Goal: Task Accomplishment & Management: Complete application form

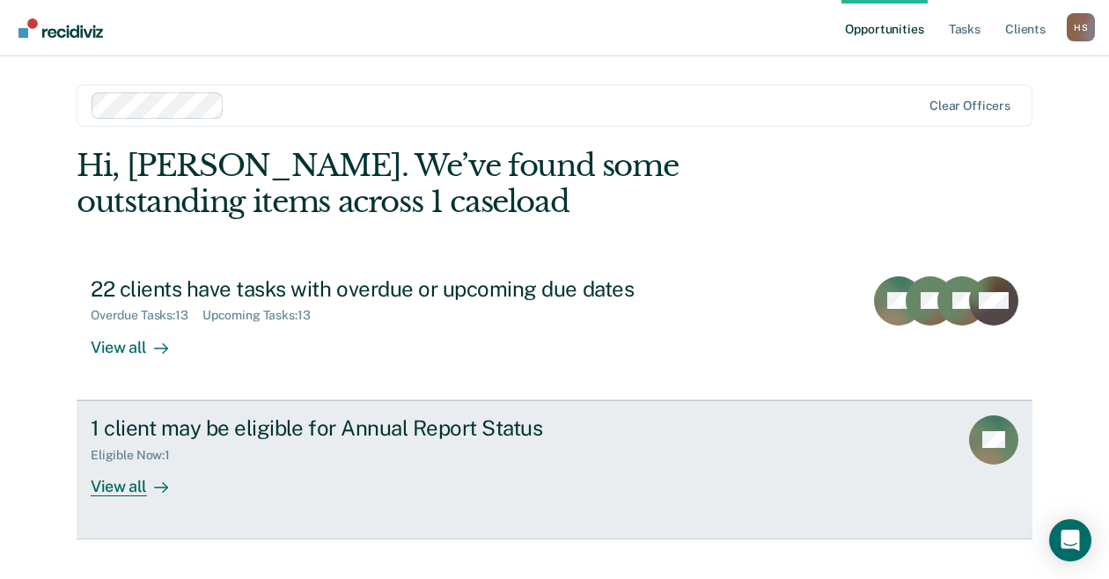
click at [502, 447] on div "Eligible Now : 1" at bounding box center [400, 452] width 618 height 22
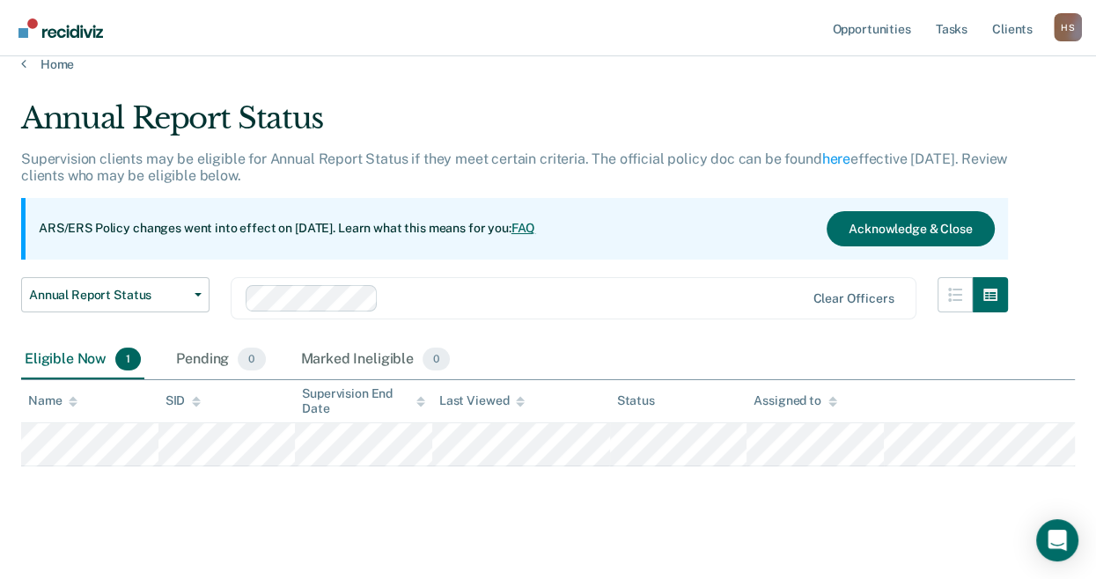
scroll to position [33, 0]
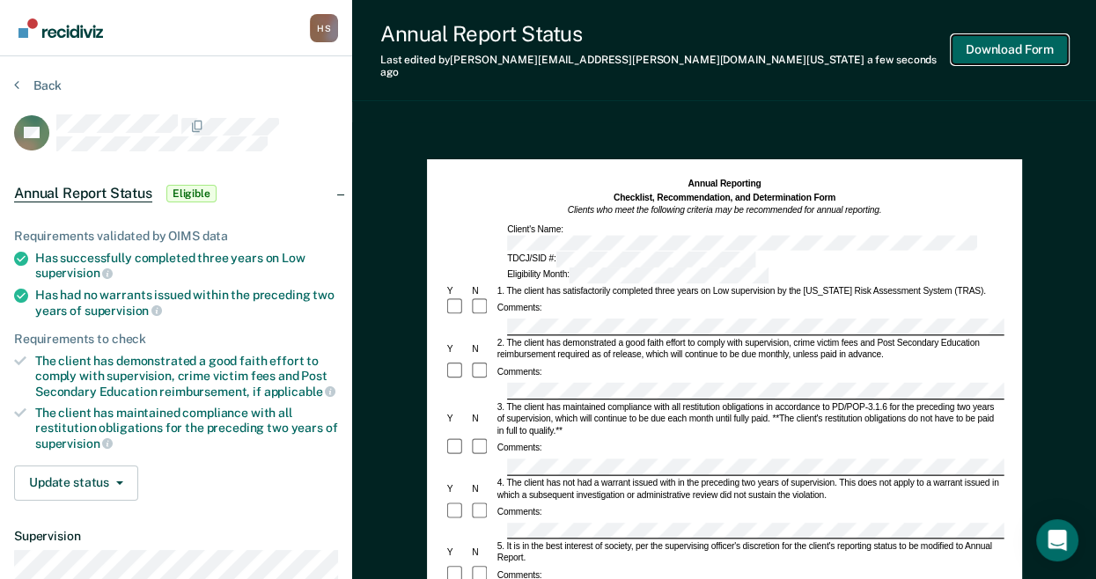
click at [1005, 47] on button "Download Form" at bounding box center [1010, 49] width 116 height 29
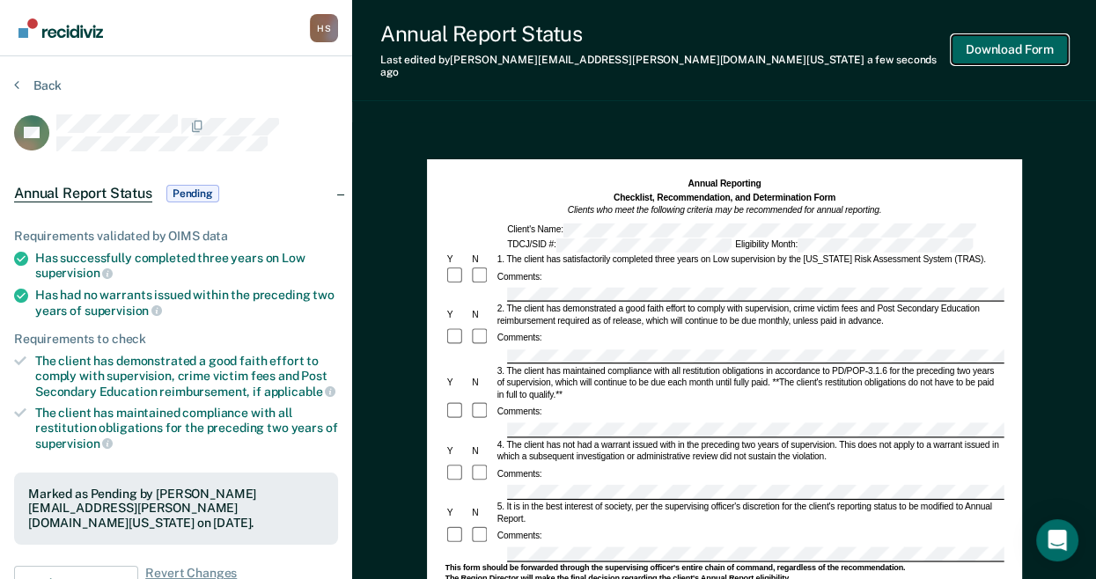
click at [1011, 53] on button "Download Form" at bounding box center [1010, 49] width 116 height 29
click at [28, 77] on button "Back" at bounding box center [38, 85] width 48 height 16
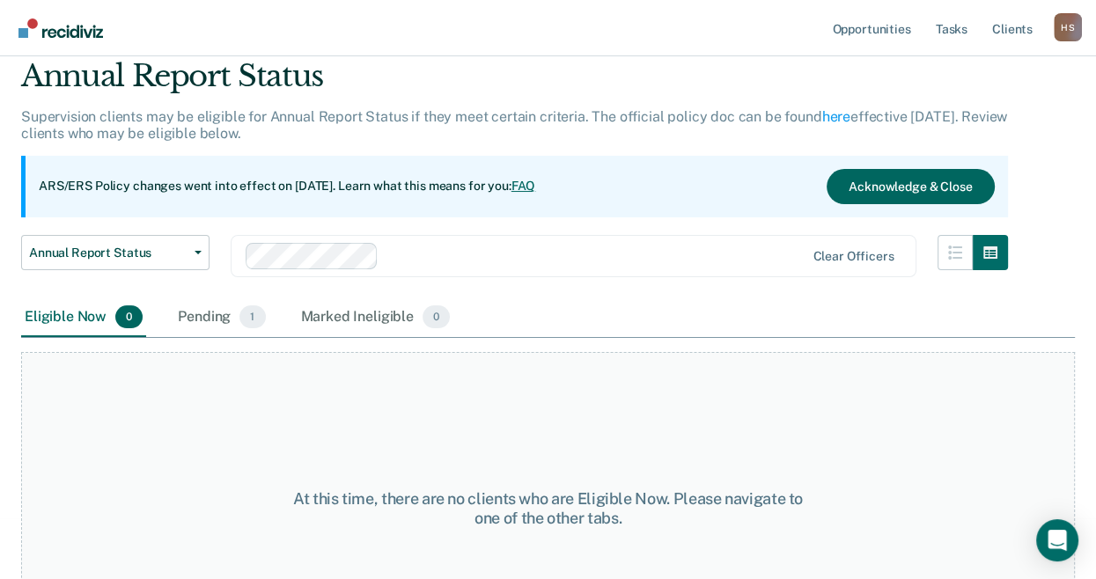
scroll to position [33, 0]
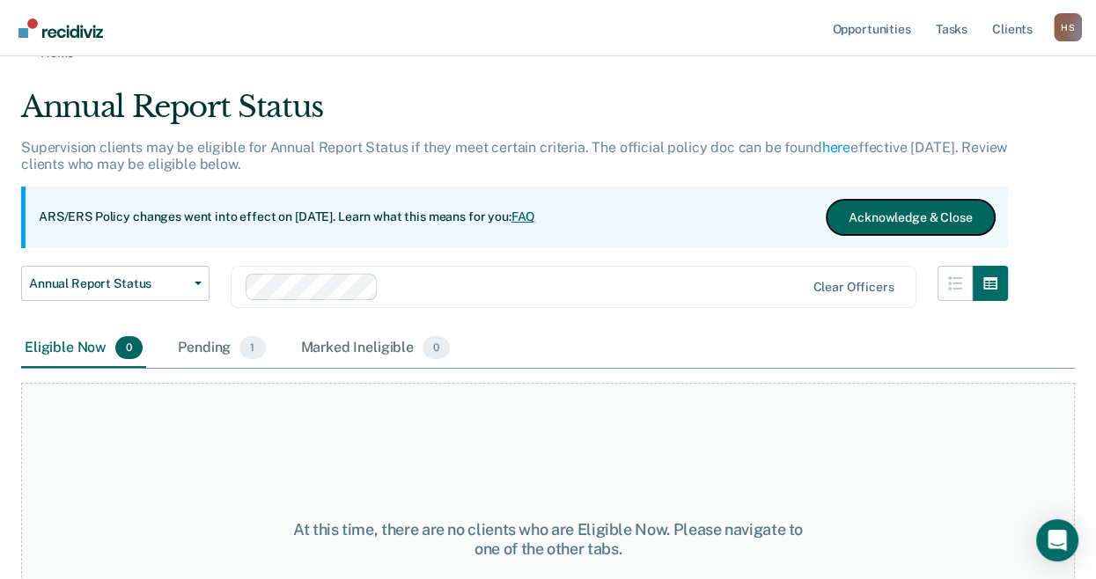
click at [912, 222] on button "Acknowledge & Close" at bounding box center [910, 217] width 167 height 35
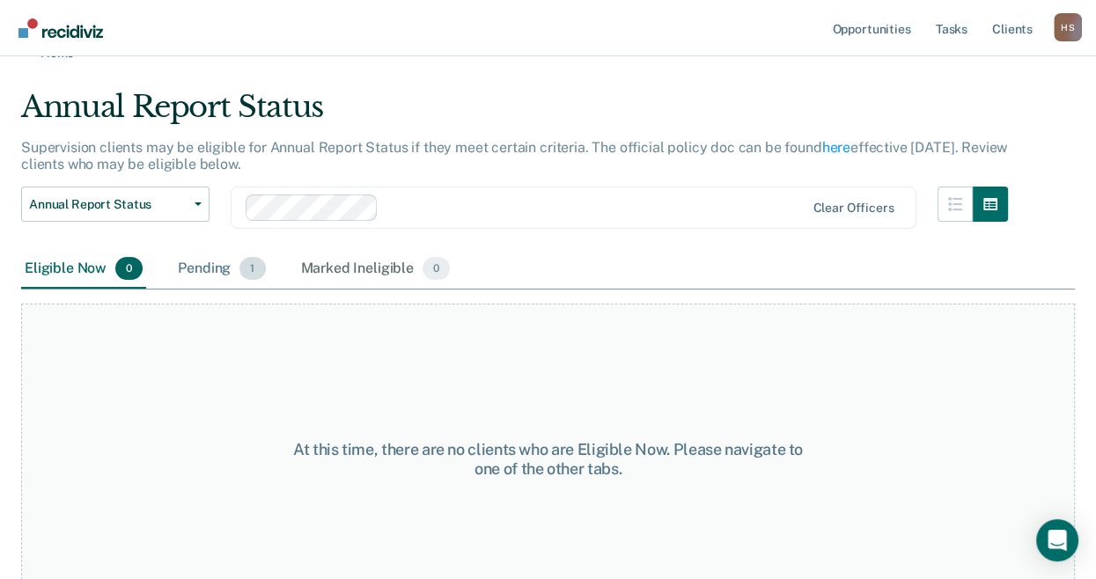
click at [201, 269] on div "Pending 1" at bounding box center [221, 269] width 94 height 39
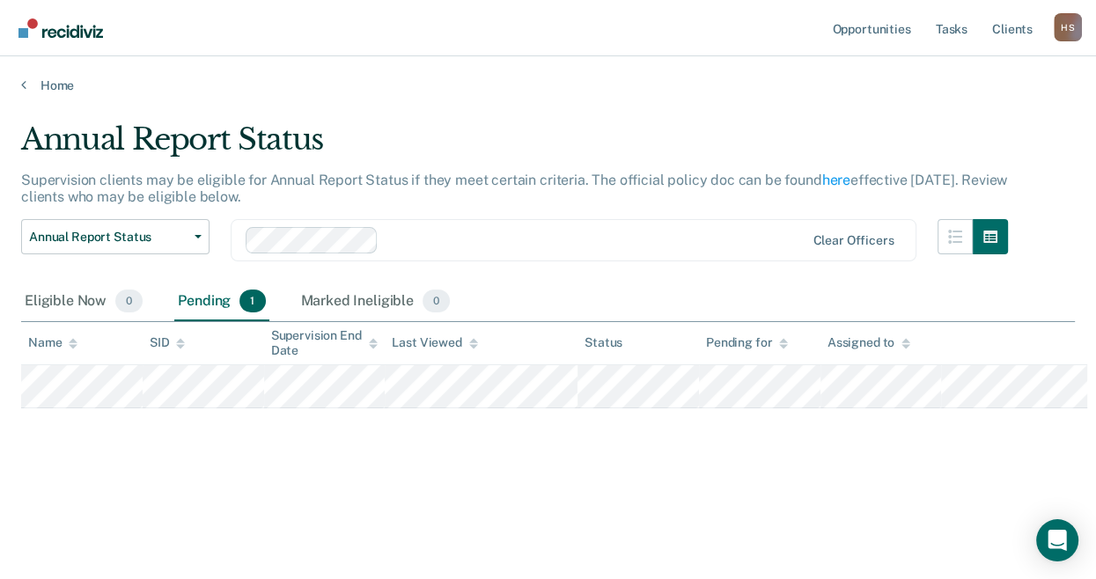
scroll to position [0, 0]
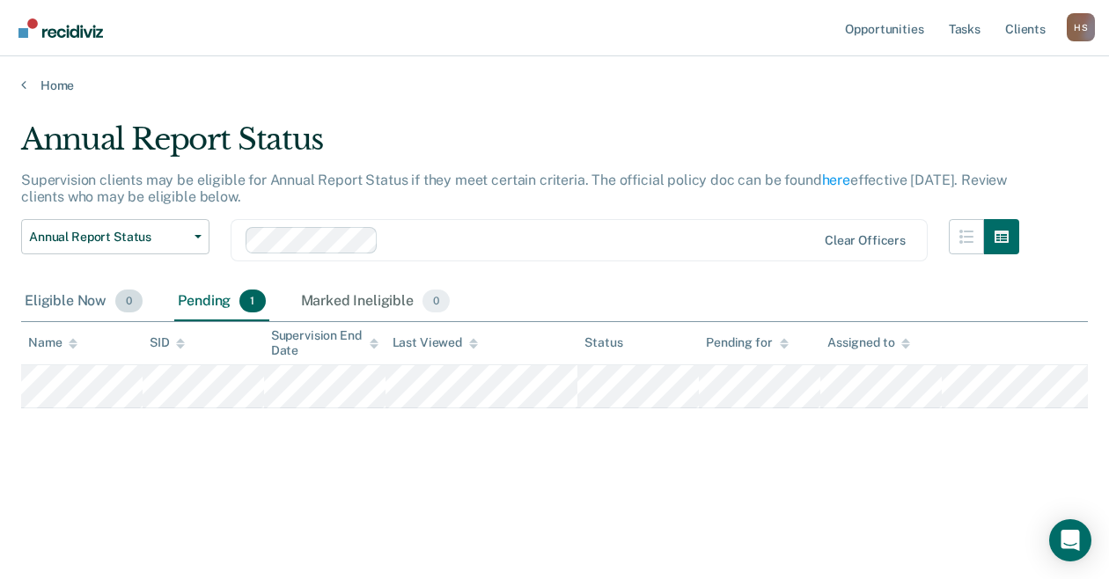
click at [59, 302] on div "Eligible Now 0" at bounding box center [83, 302] width 125 height 39
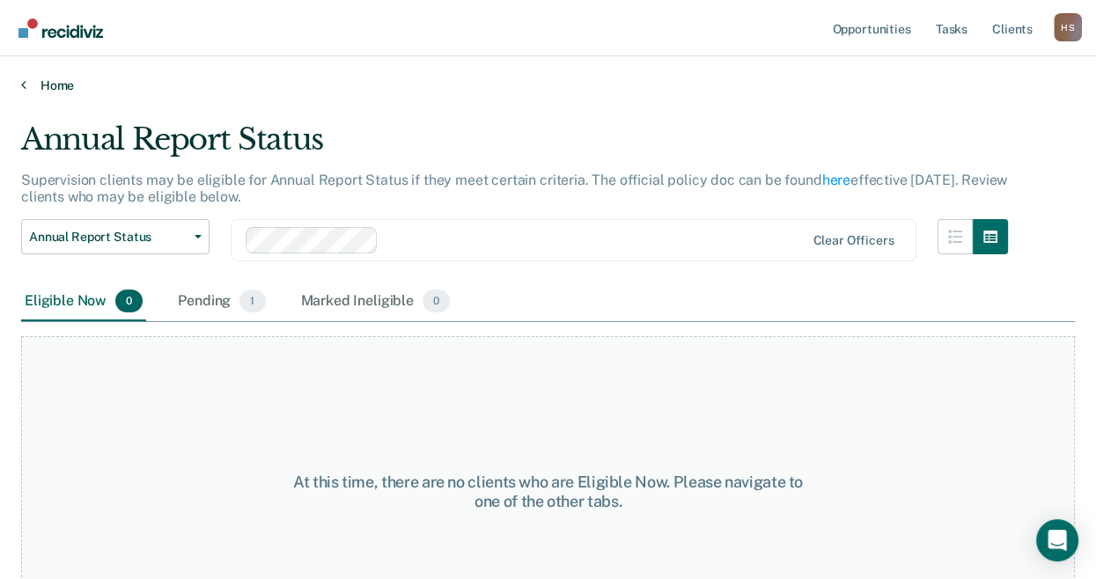
click at [55, 89] on link "Home" at bounding box center [548, 85] width 1054 height 16
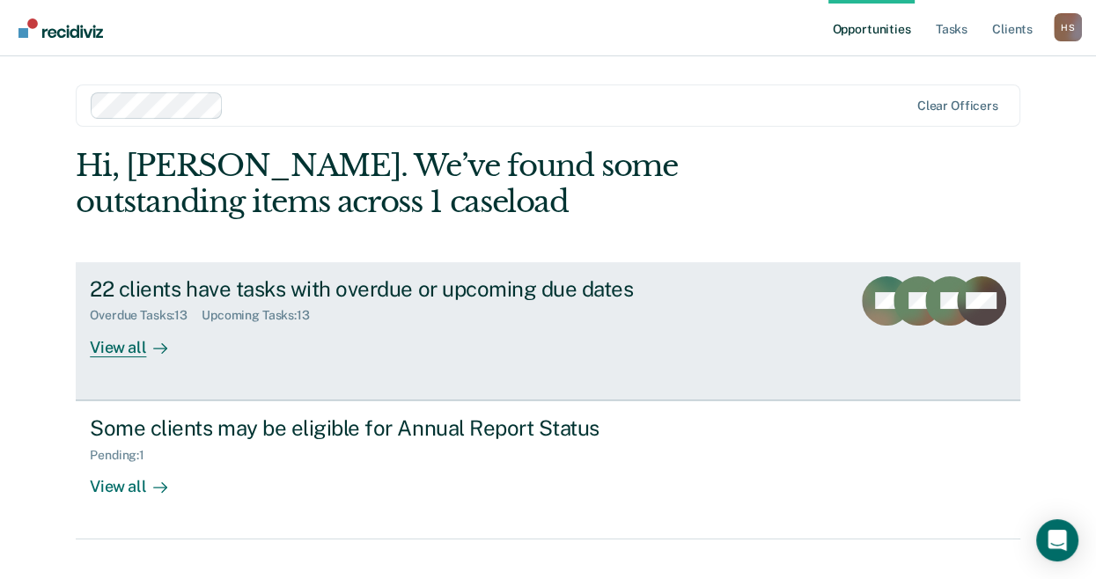
scroll to position [30, 0]
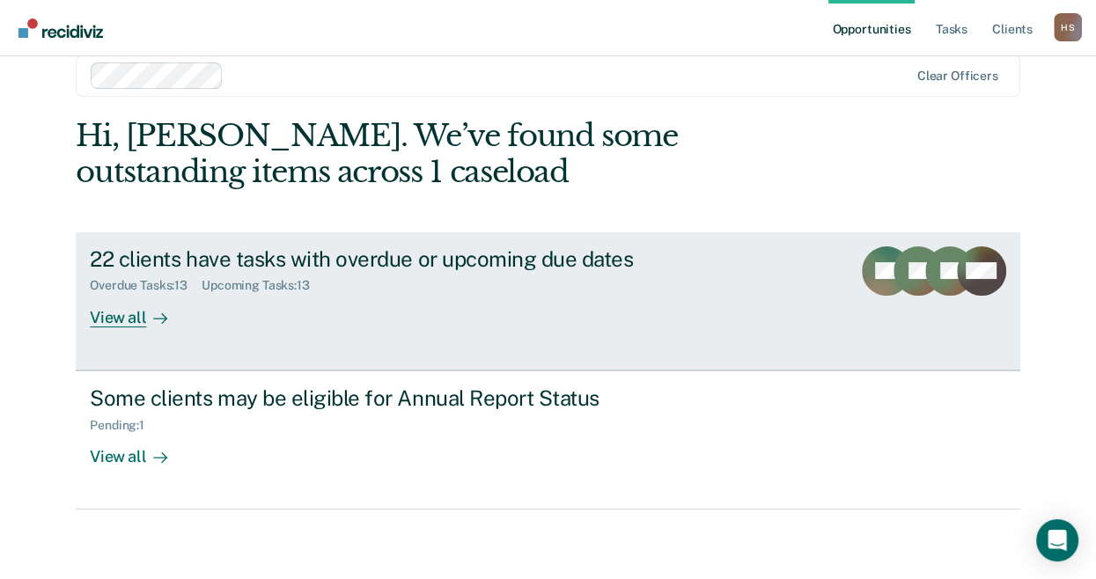
click at [328, 321] on div "22 clients have tasks with overdue or upcoming due dates Overdue Tasks : 13 Upc…" at bounding box center [420, 287] width 660 height 81
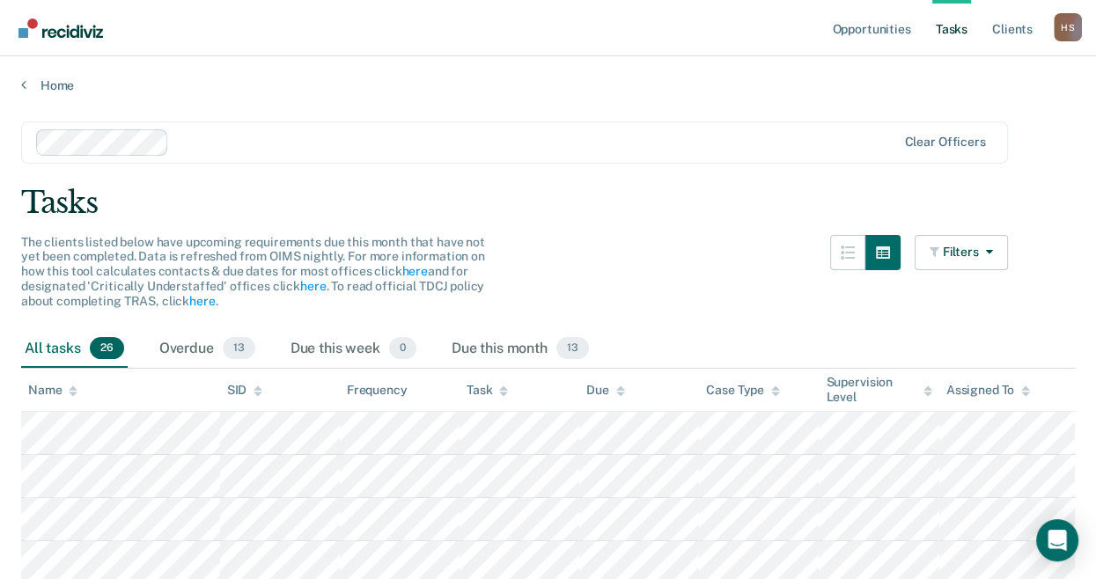
scroll to position [88, 0]
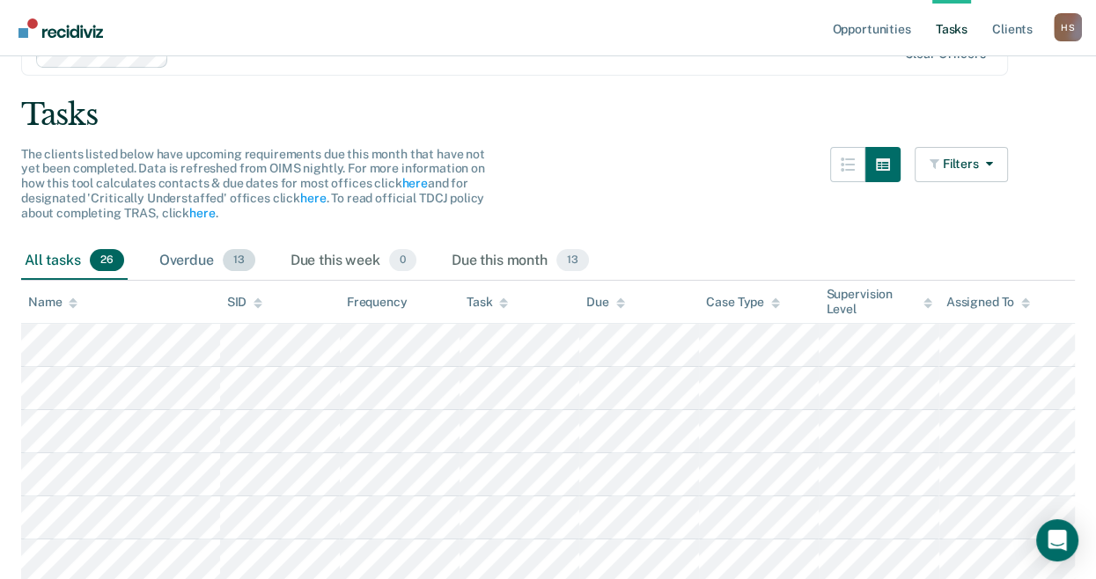
click at [197, 254] on div "Overdue 13" at bounding box center [207, 261] width 103 height 39
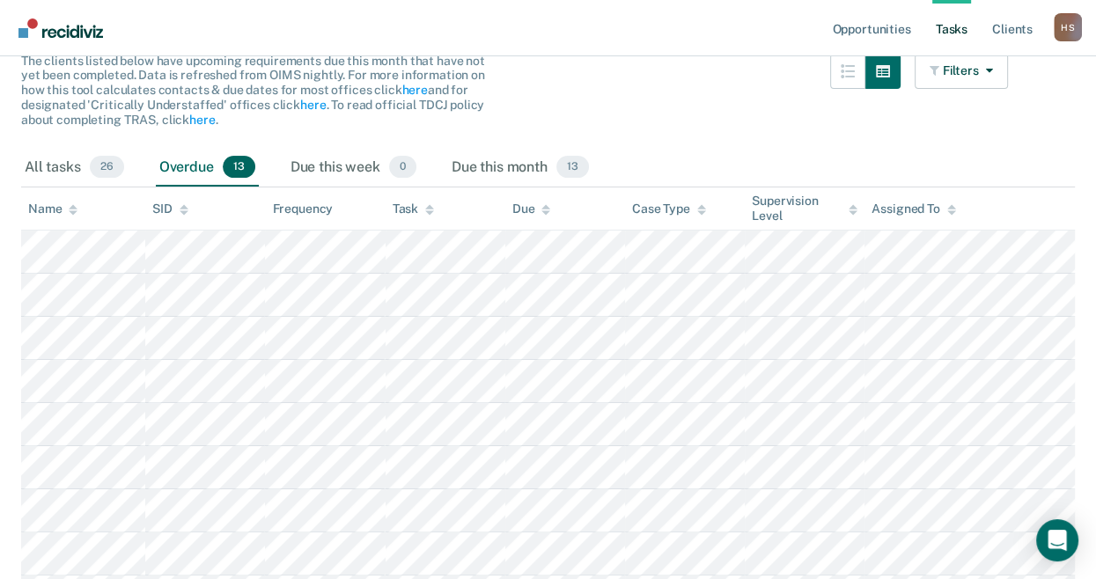
scroll to position [0, 0]
